Goal: Task Accomplishment & Management: Manage account settings

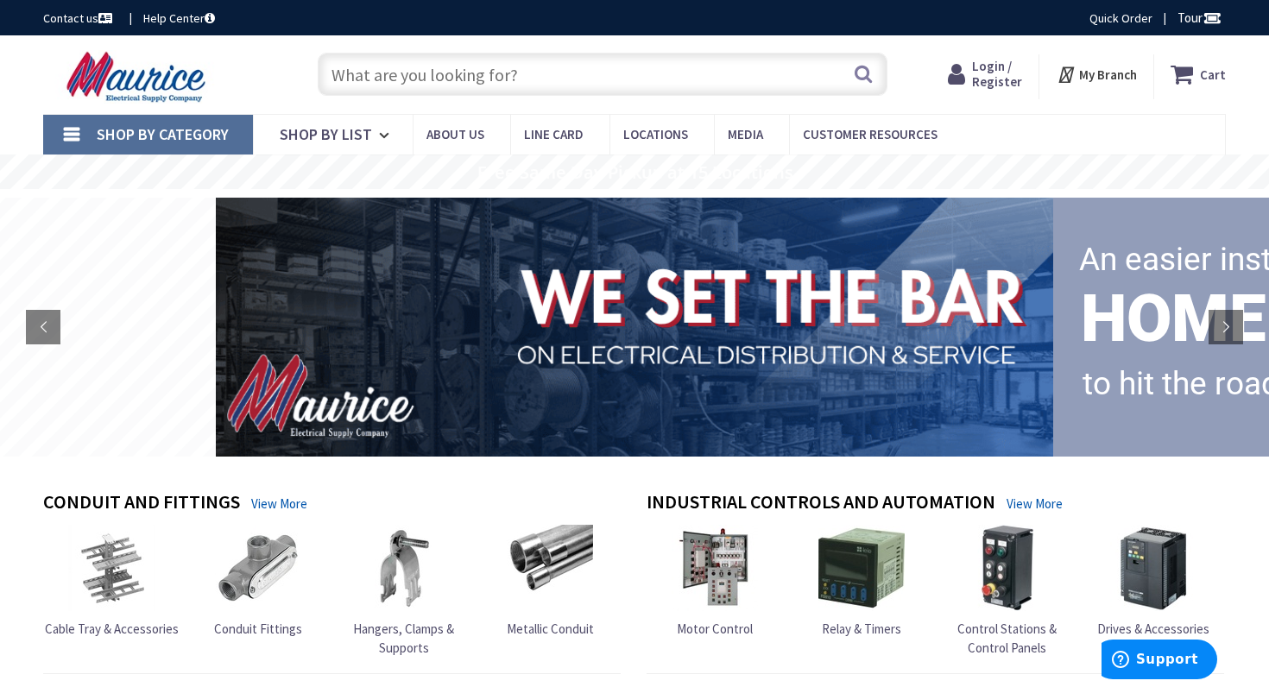
click at [577, 81] on input "text" at bounding box center [603, 74] width 570 height 43
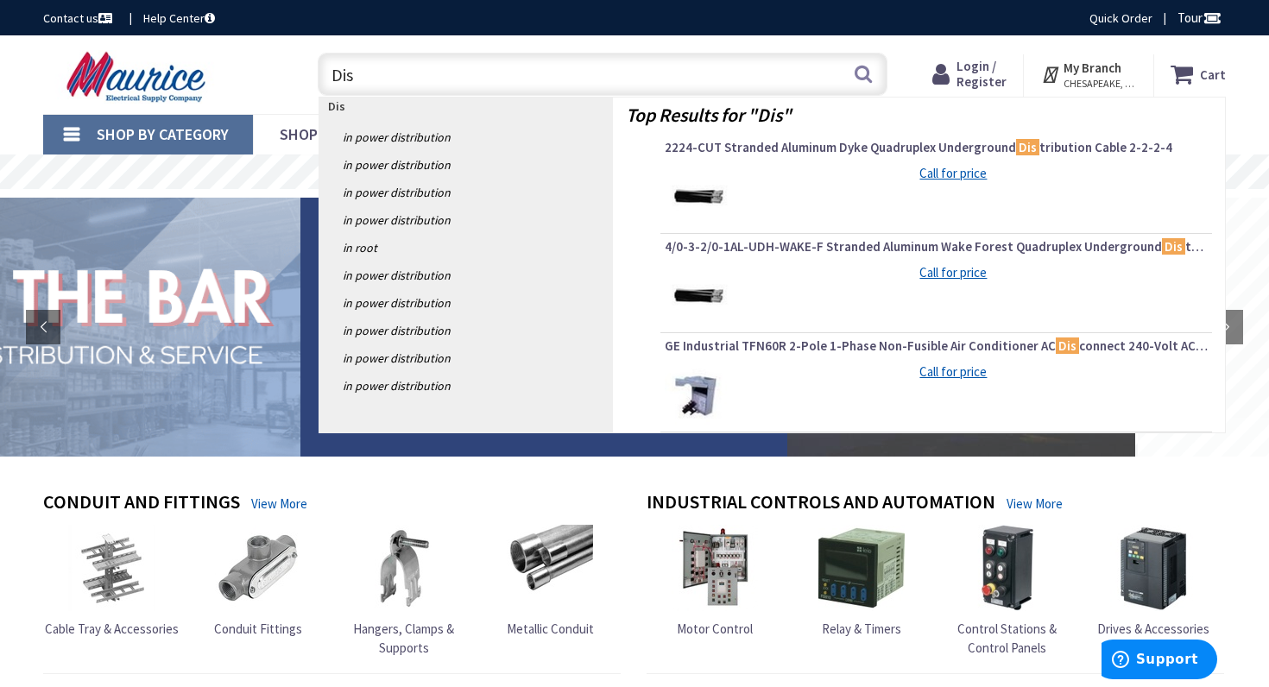
click at [417, 76] on input "Dis" at bounding box center [603, 74] width 570 height 43
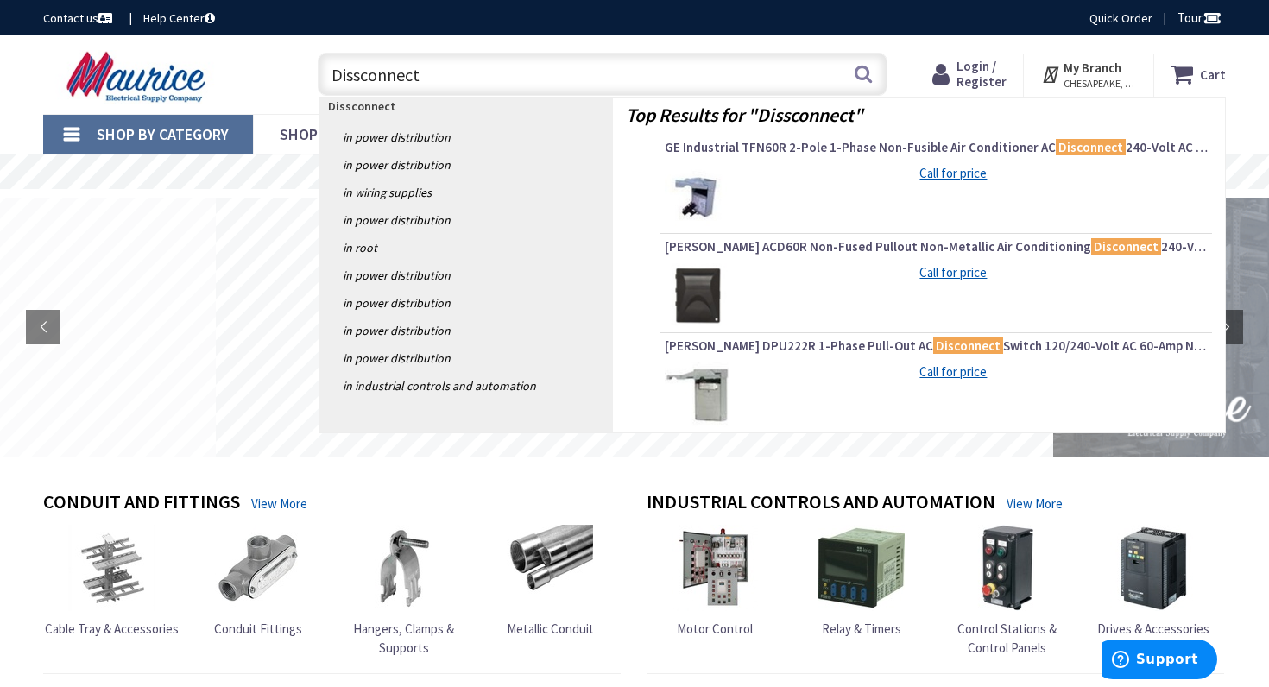
type input "Disconnect"
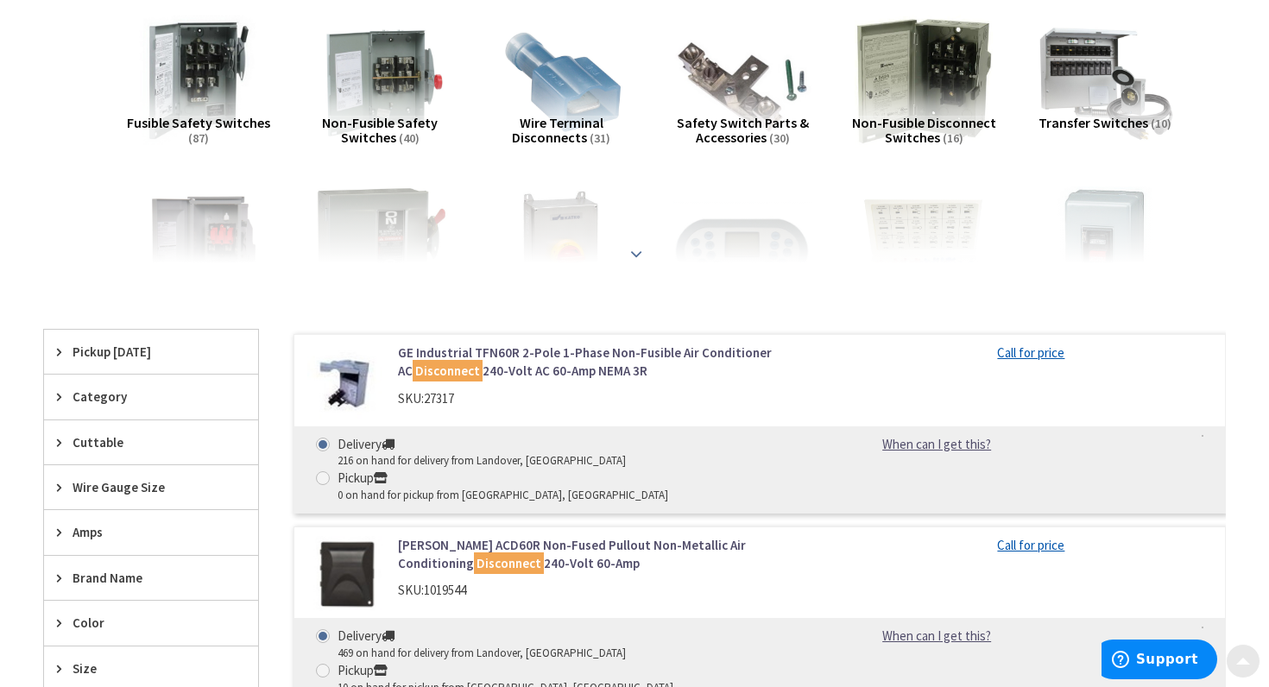
scroll to position [259, 0]
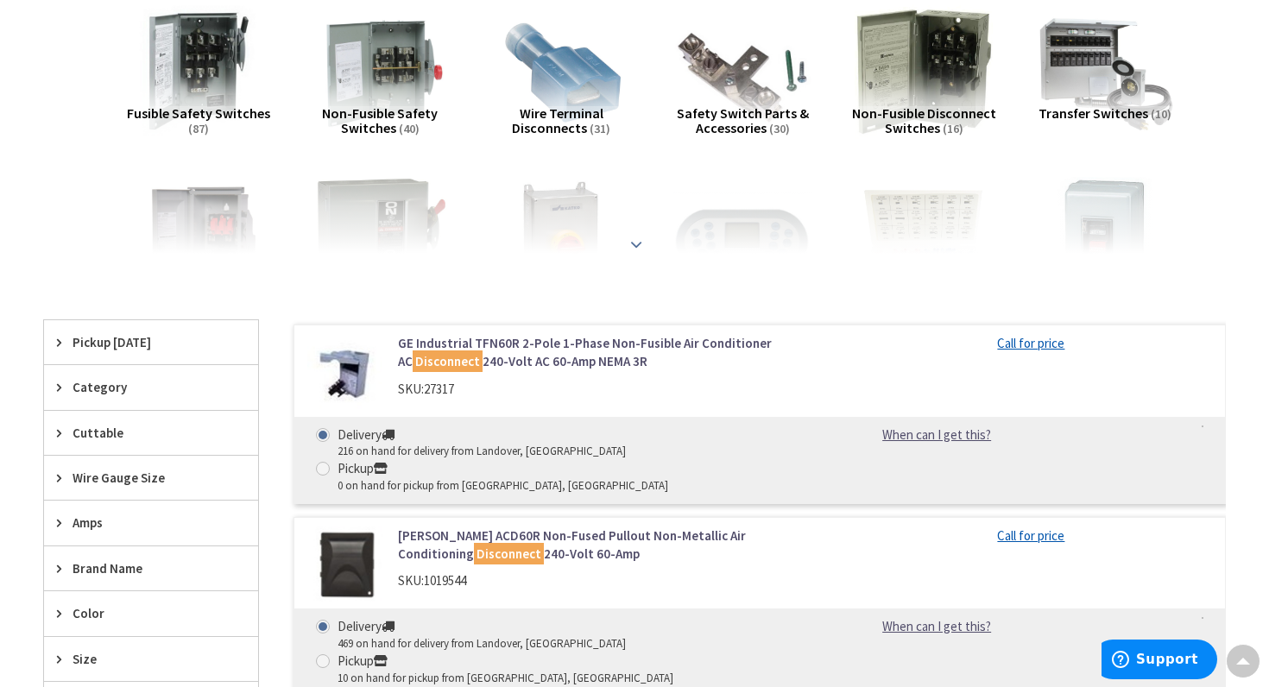
click at [635, 243] on strong at bounding box center [636, 235] width 21 height 19
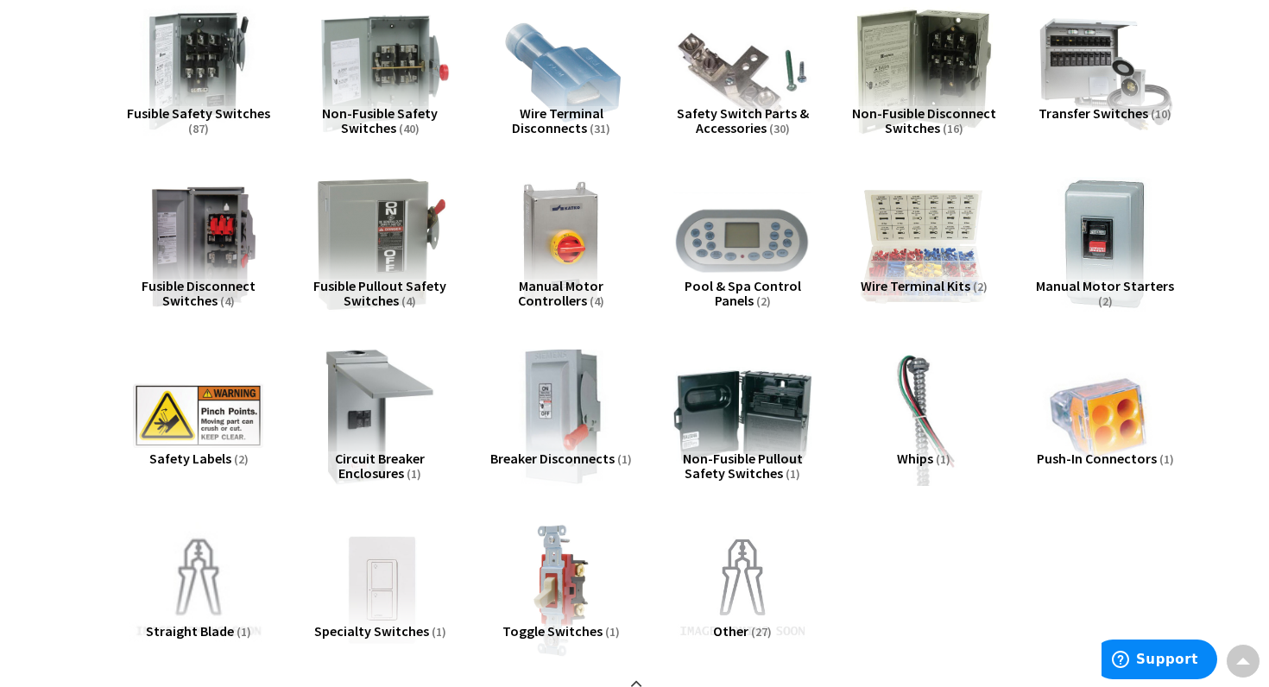
click at [374, 76] on img at bounding box center [380, 72] width 152 height 152
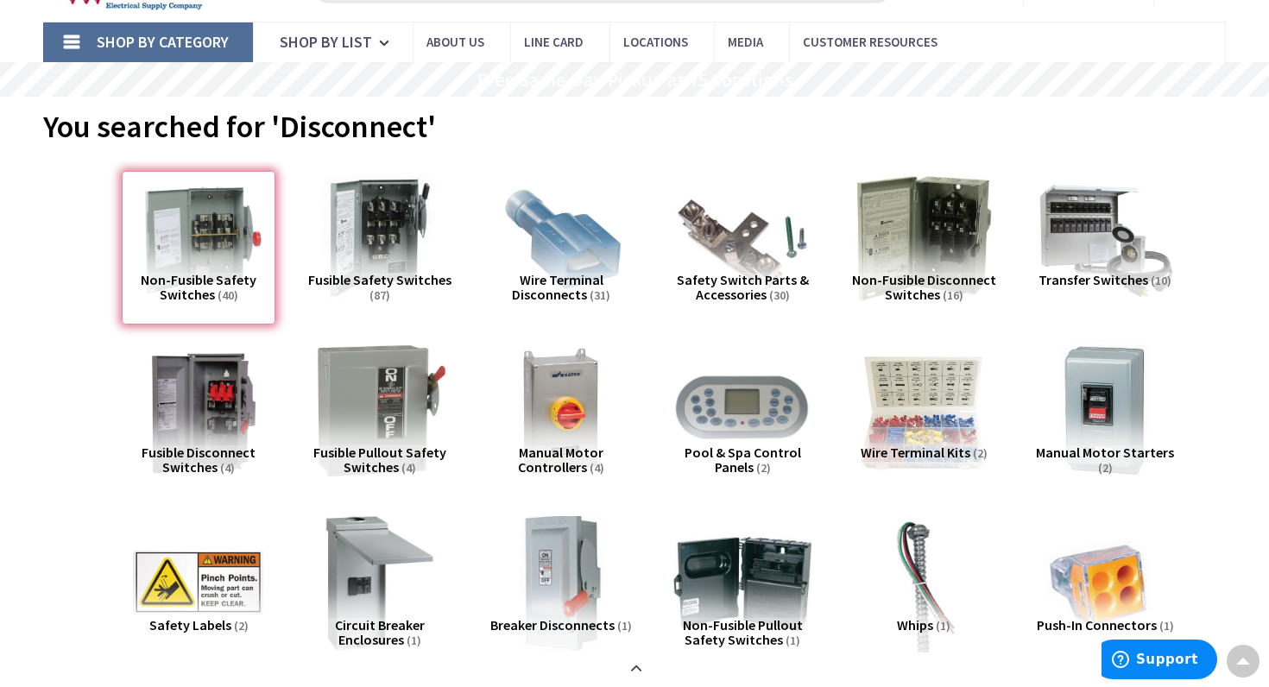
scroll to position [0, 0]
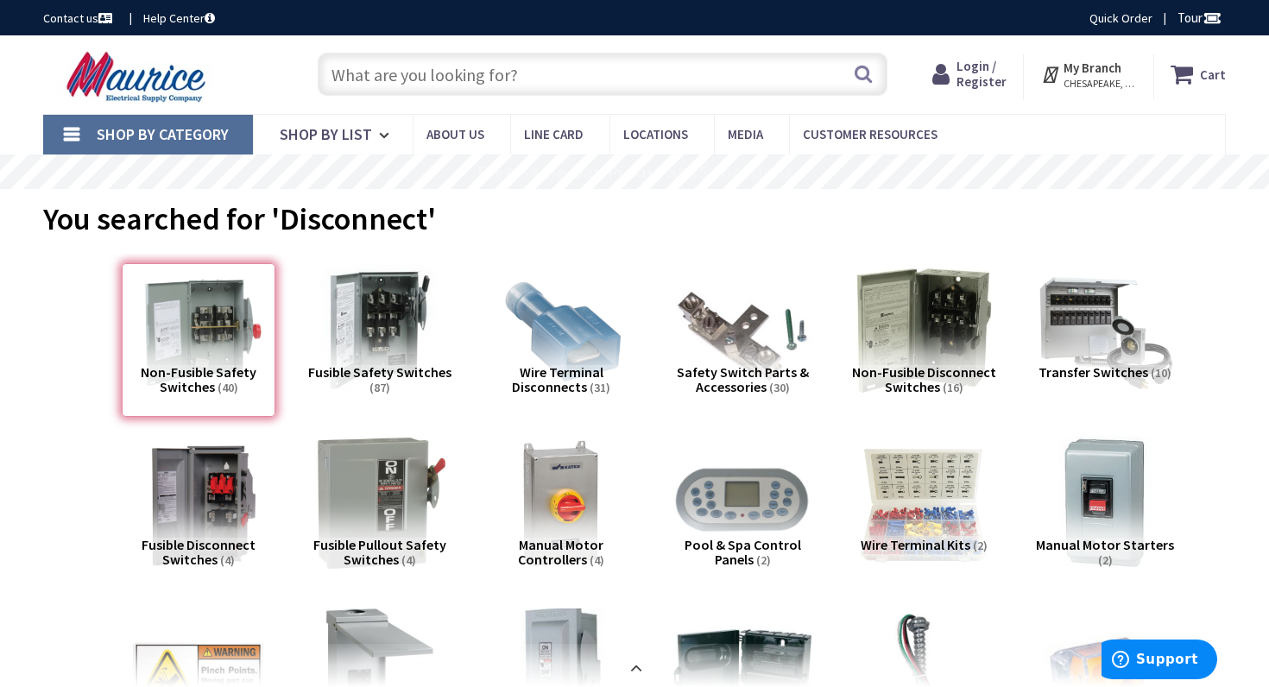
click at [980, 68] on span "Login / Register" at bounding box center [981, 74] width 50 height 32
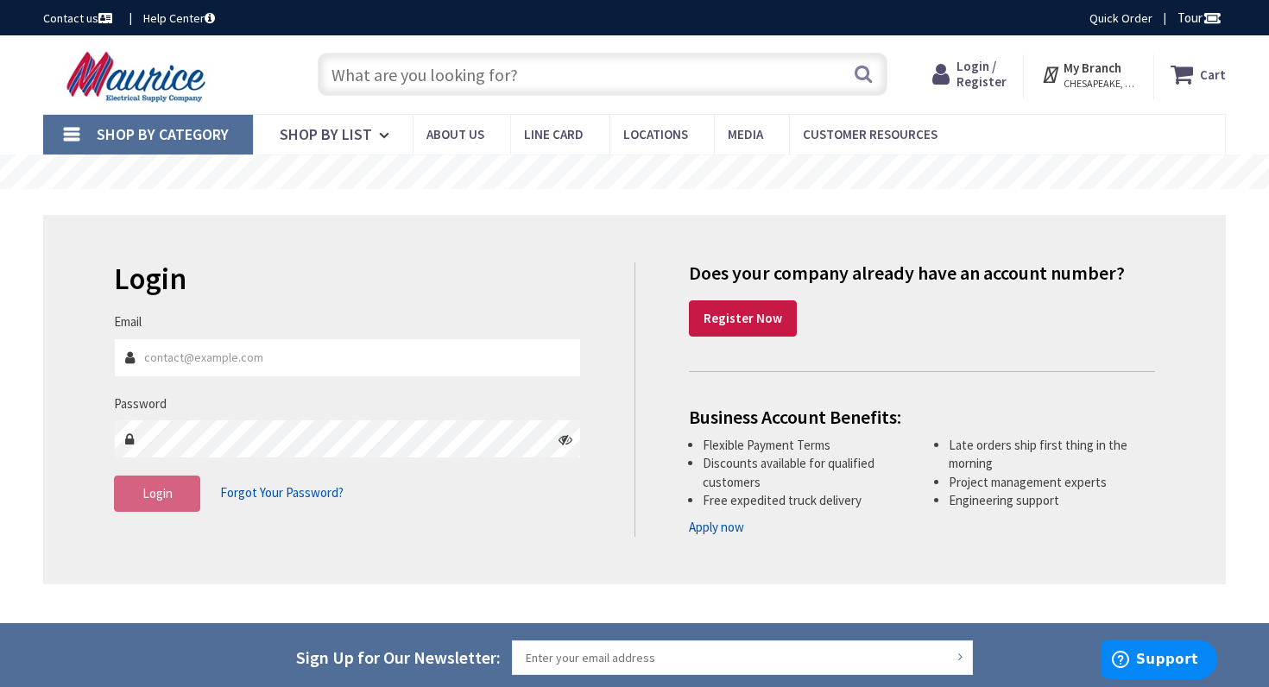
click at [249, 358] on input "Email" at bounding box center [347, 357] width 467 height 39
type input "Adam.Davidson@bayelectricco.com"
click at [257, 490] on span "Forgot Your Password?" at bounding box center [281, 492] width 123 height 16
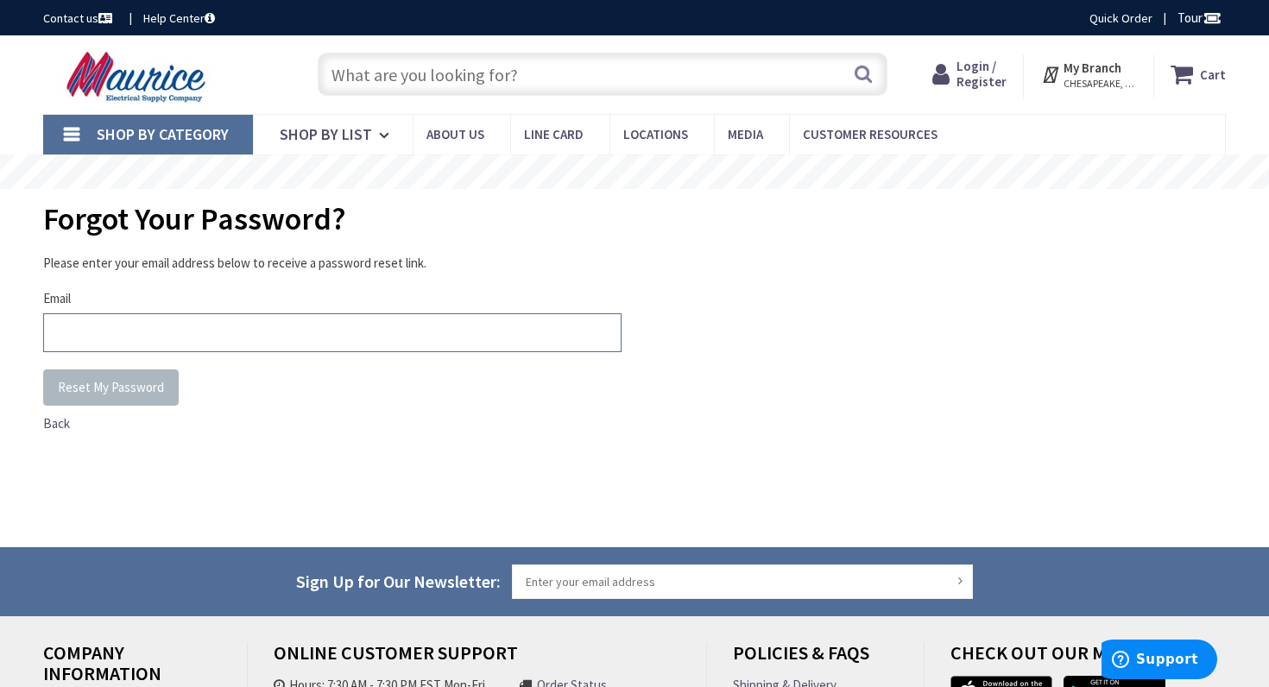
click at [168, 335] on input "Email" at bounding box center [332, 332] width 578 height 39
type input "[PERSON_NAME][EMAIL_ADDRESS][PERSON_NAME][DOMAIN_NAME]"
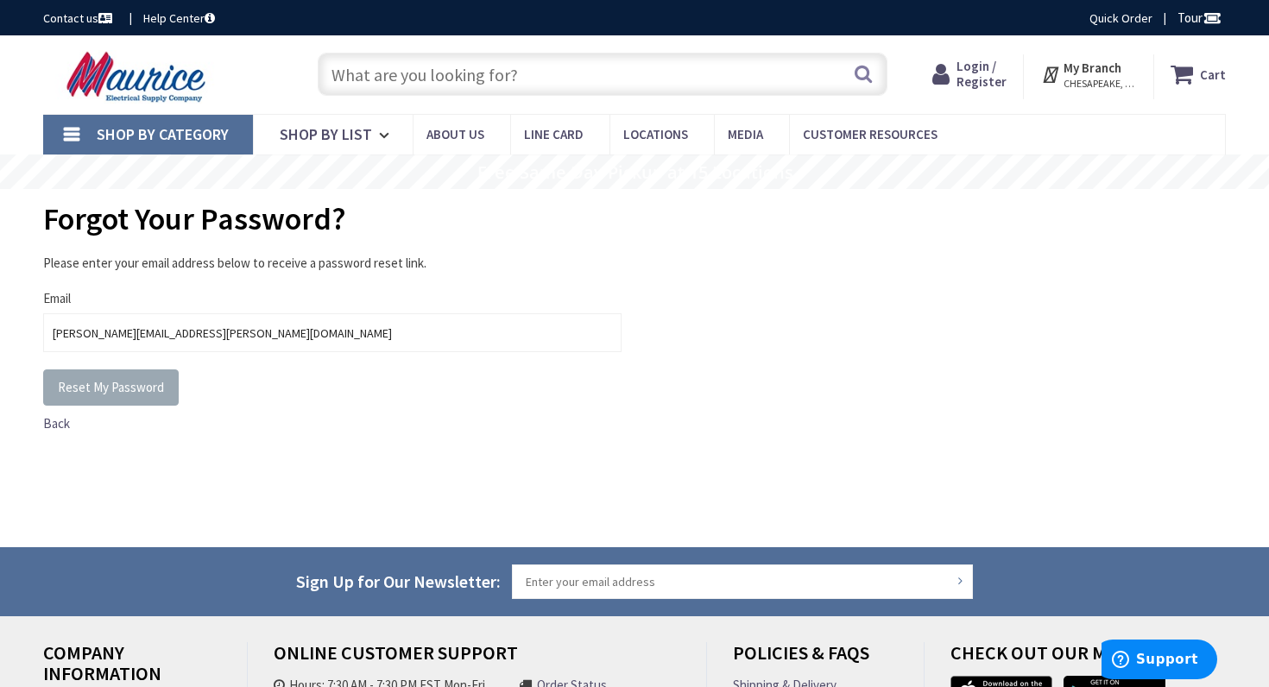
click at [93, 383] on span "Reset My Password" at bounding box center [111, 387] width 106 height 16
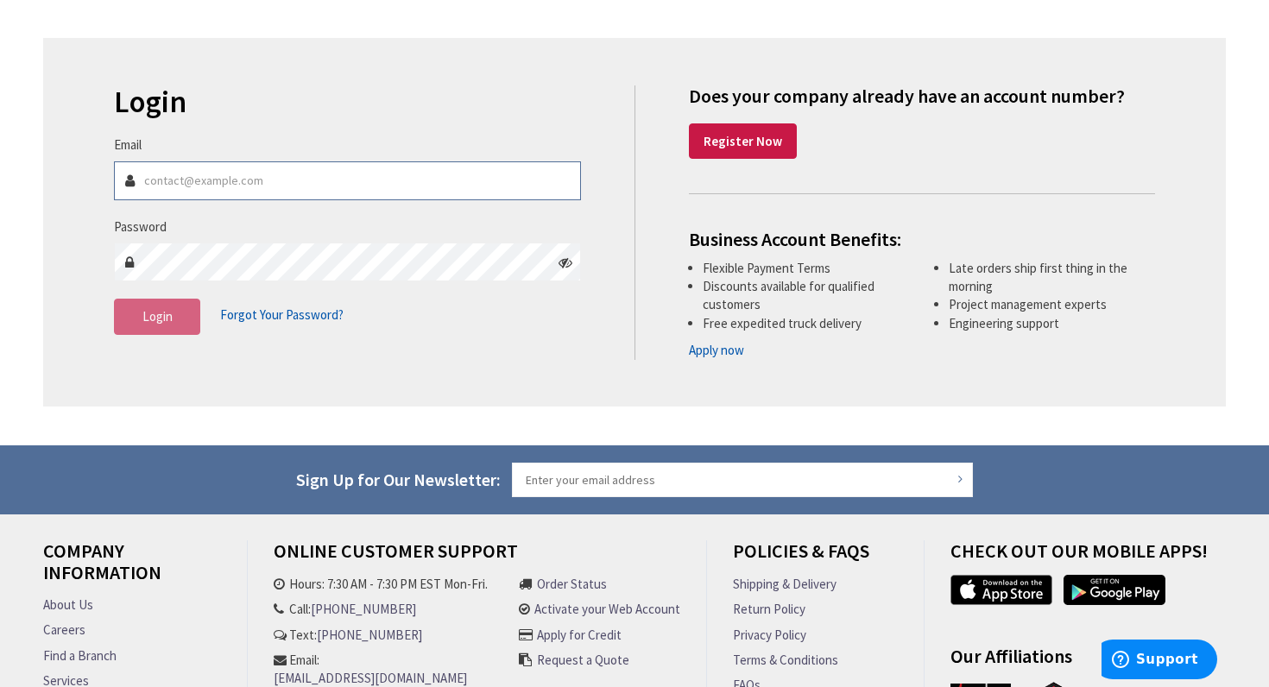
scroll to position [259, 0]
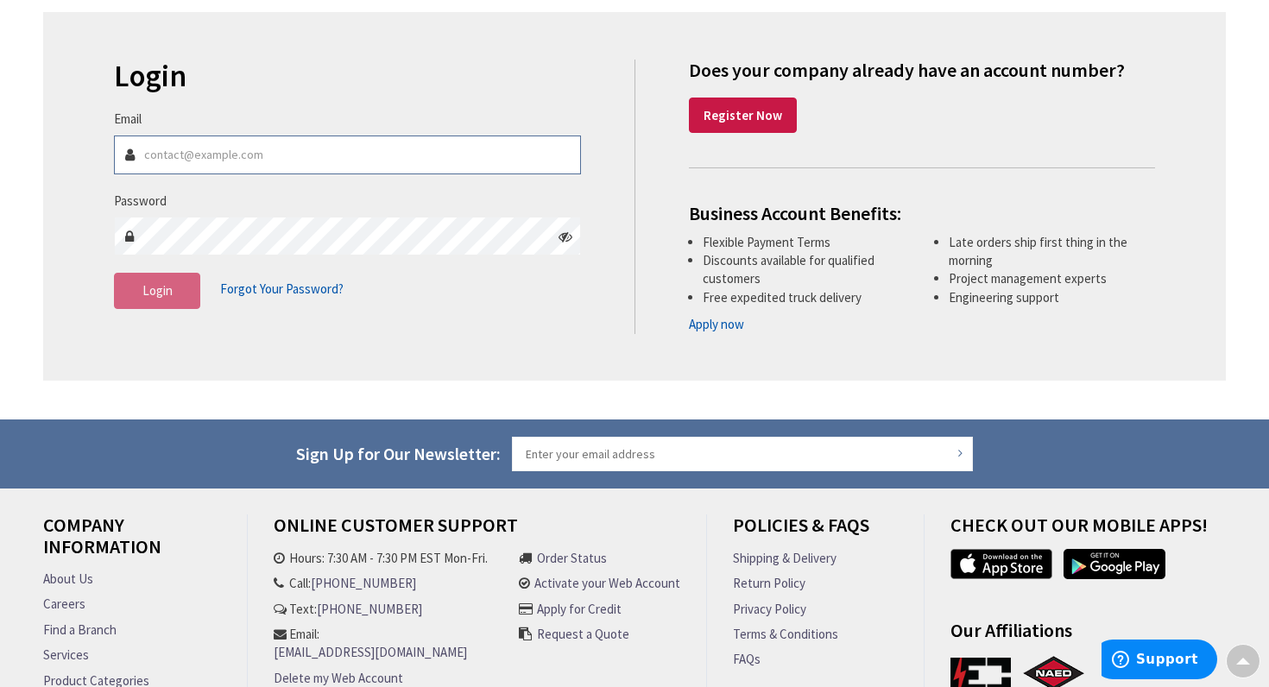
click at [247, 158] on input "Email" at bounding box center [347, 154] width 467 height 39
type input "[PERSON_NAME][EMAIL_ADDRESS][PERSON_NAME][DOMAIN_NAME]"
click at [173, 285] on button "Login" at bounding box center [157, 291] width 86 height 36
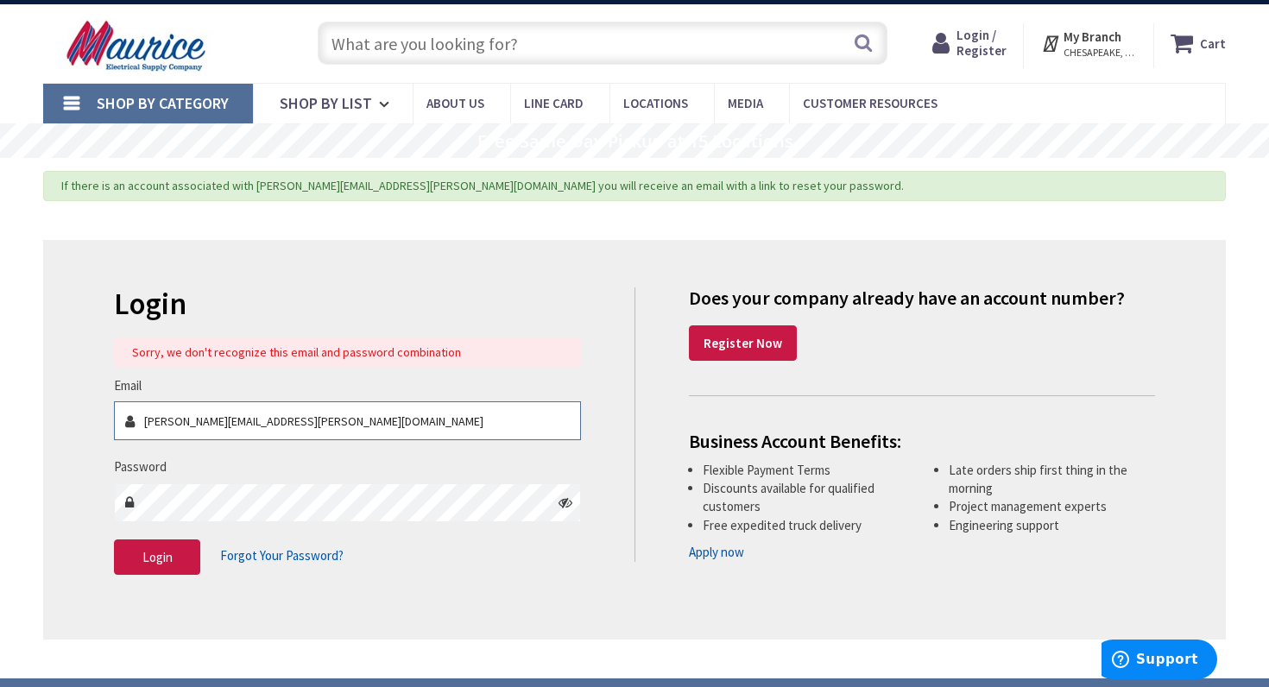
scroll to position [0, 0]
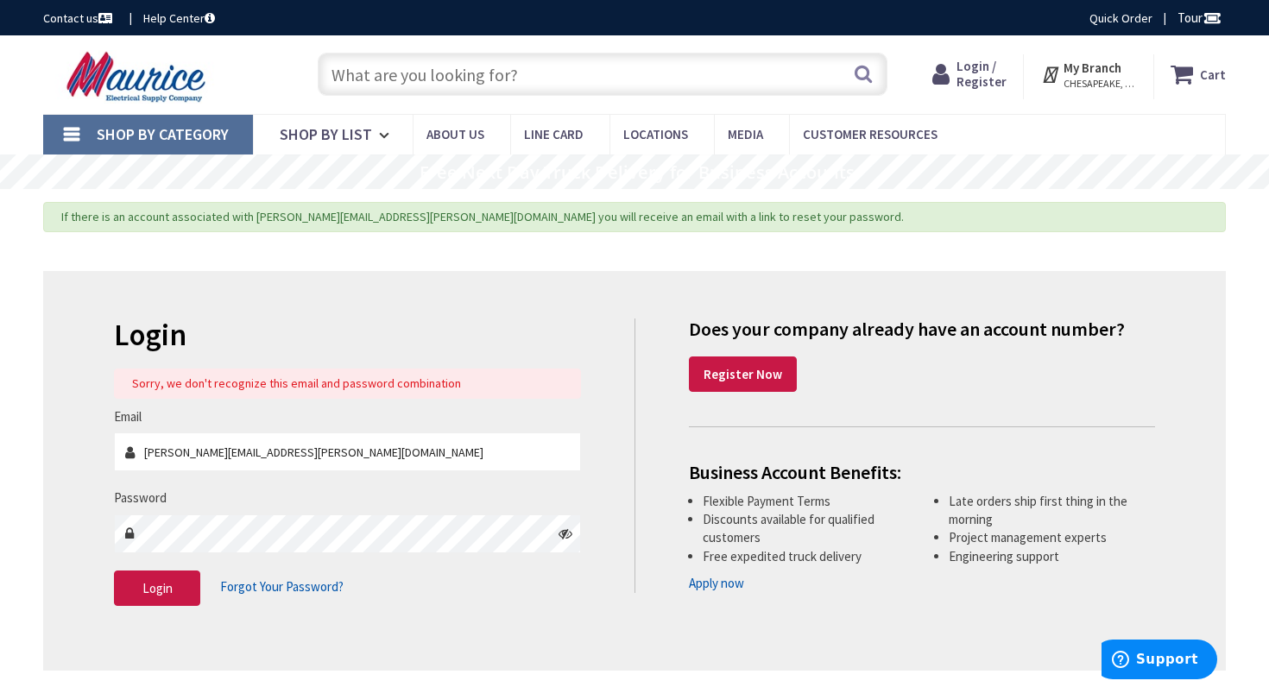
click at [1199, 16] on icon at bounding box center [1211, 17] width 27 height 27
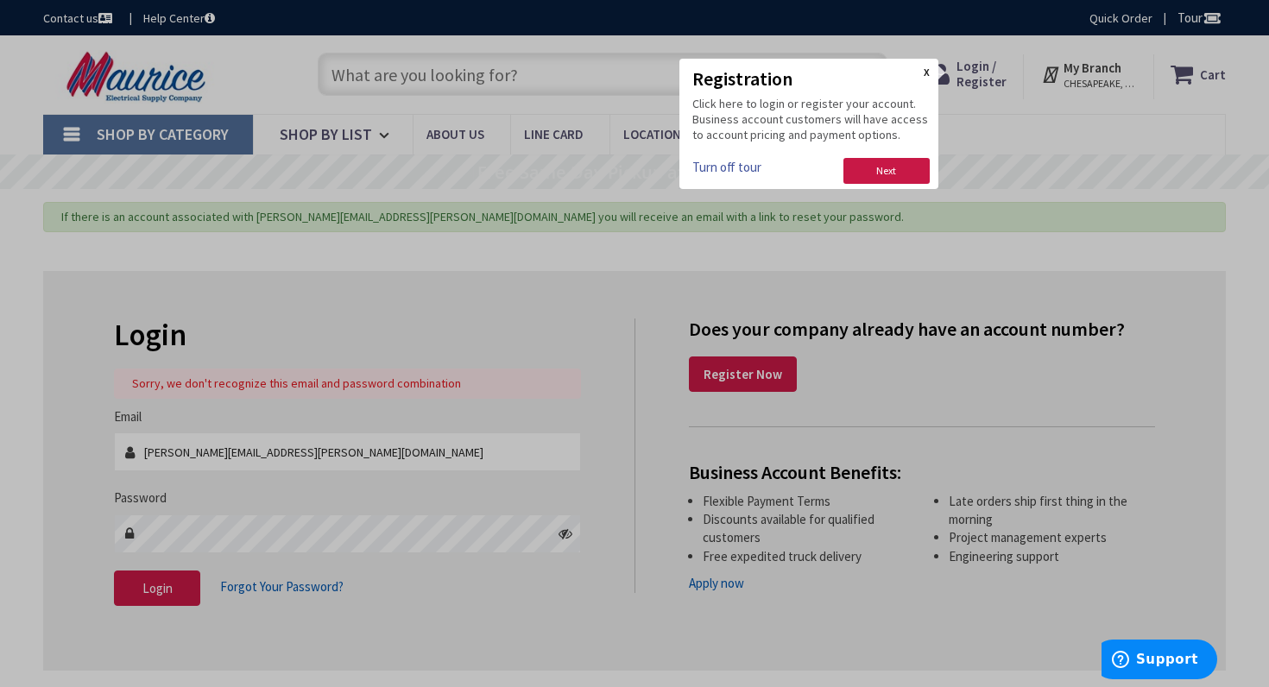
click at [926, 72] on link "X" at bounding box center [926, 73] width 6 height 12
